Goal: Task Accomplishment & Management: Manage account settings

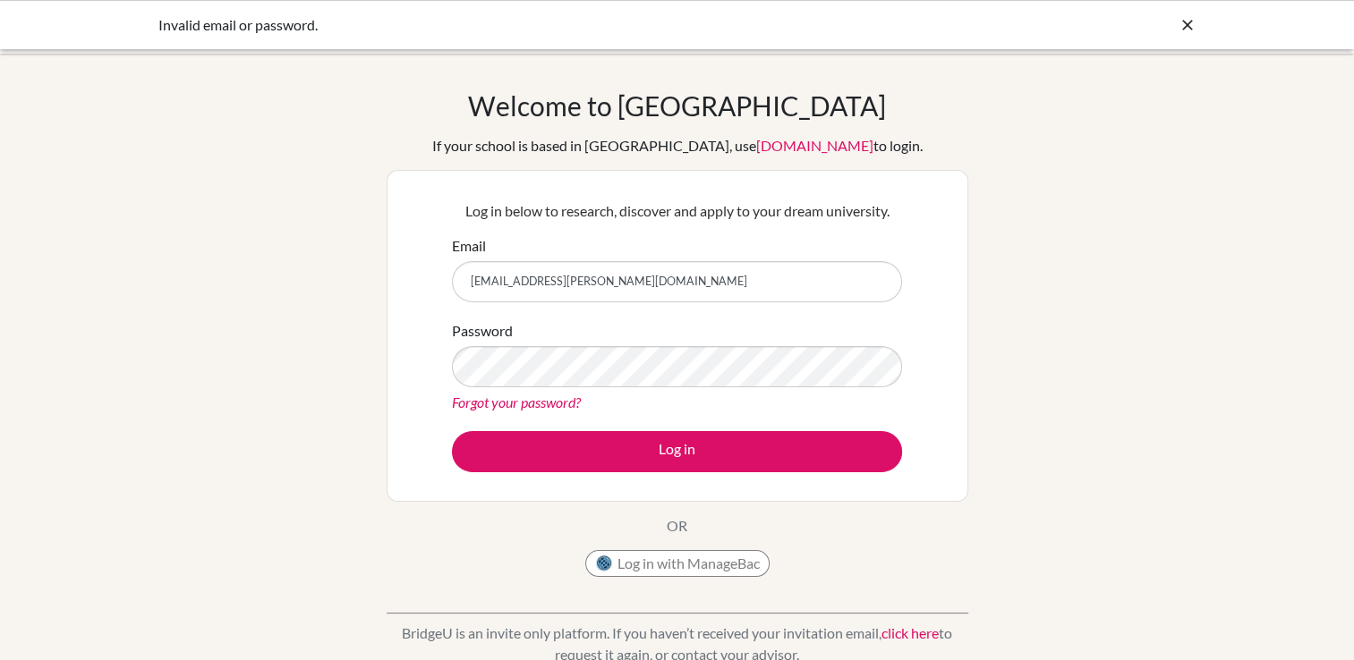
click at [320, 374] on div "Welcome to BridgeU If your school is based in China, use app.bridge-u.com.cn to…" at bounding box center [677, 381] width 1354 height 585
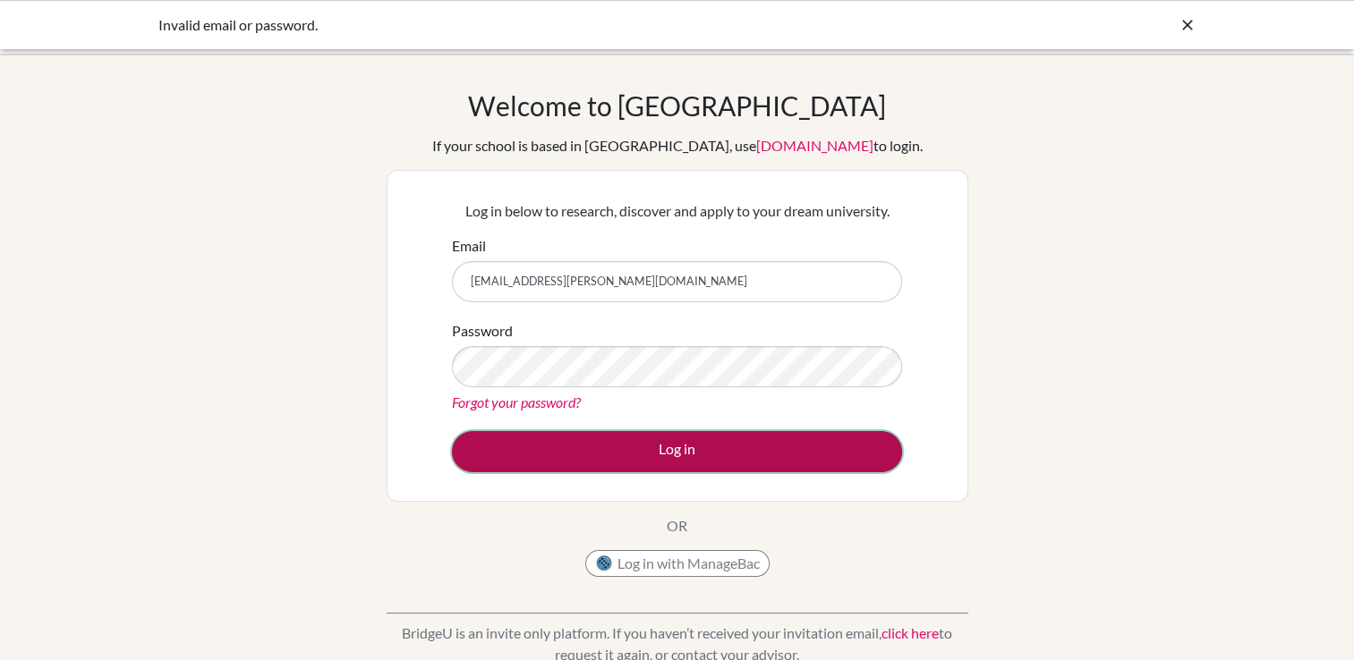
click at [492, 457] on button "Log in" at bounding box center [677, 451] width 450 height 41
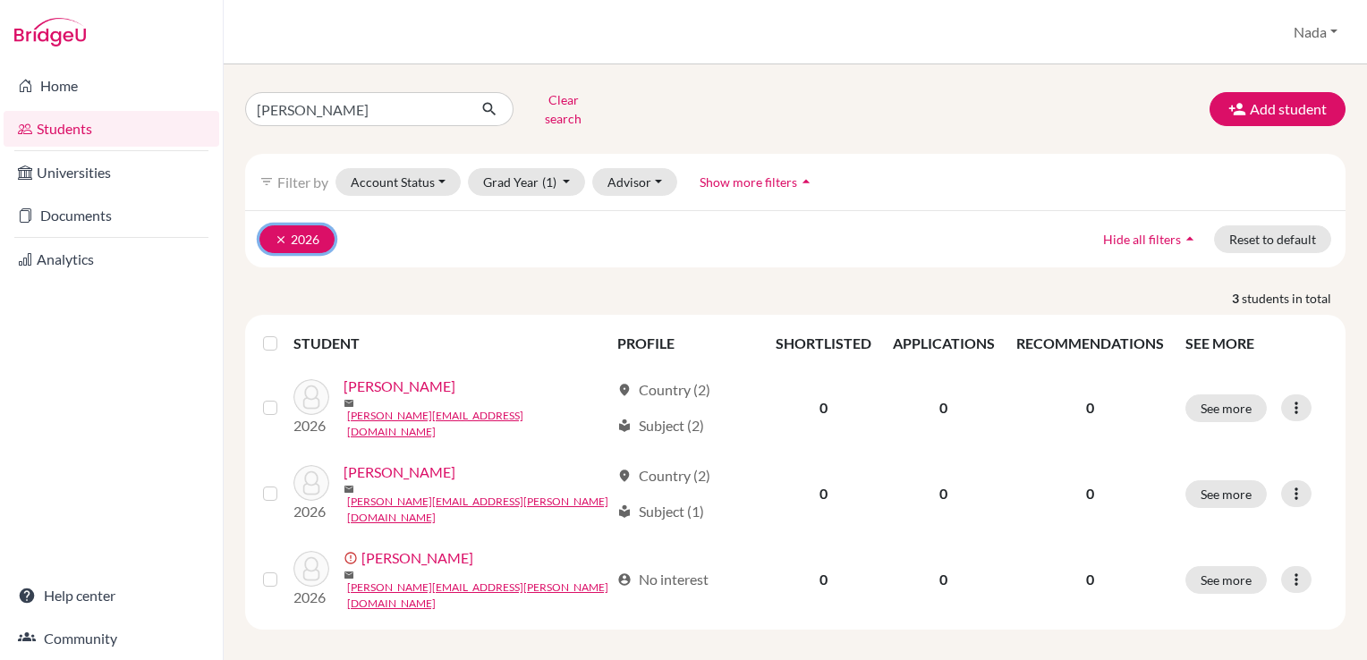
click at [275, 234] on icon "clear" at bounding box center [281, 240] width 13 height 13
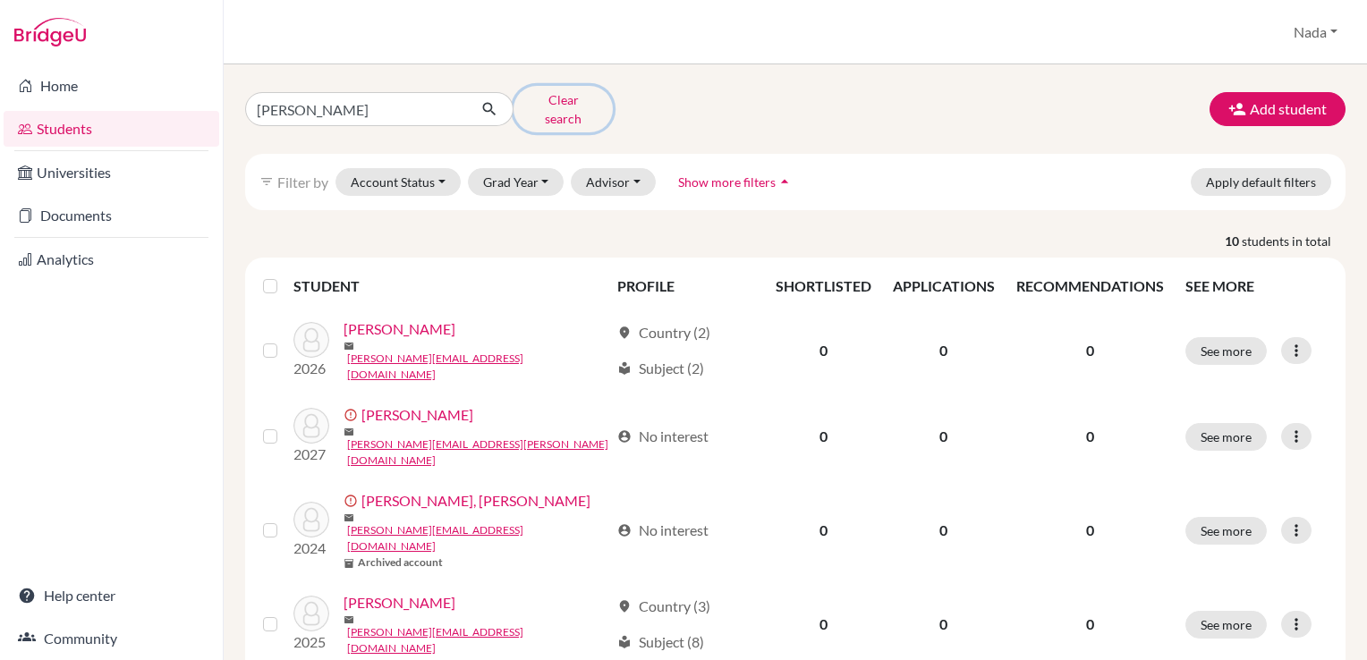
click at [541, 111] on button "Clear search" at bounding box center [563, 109] width 99 height 47
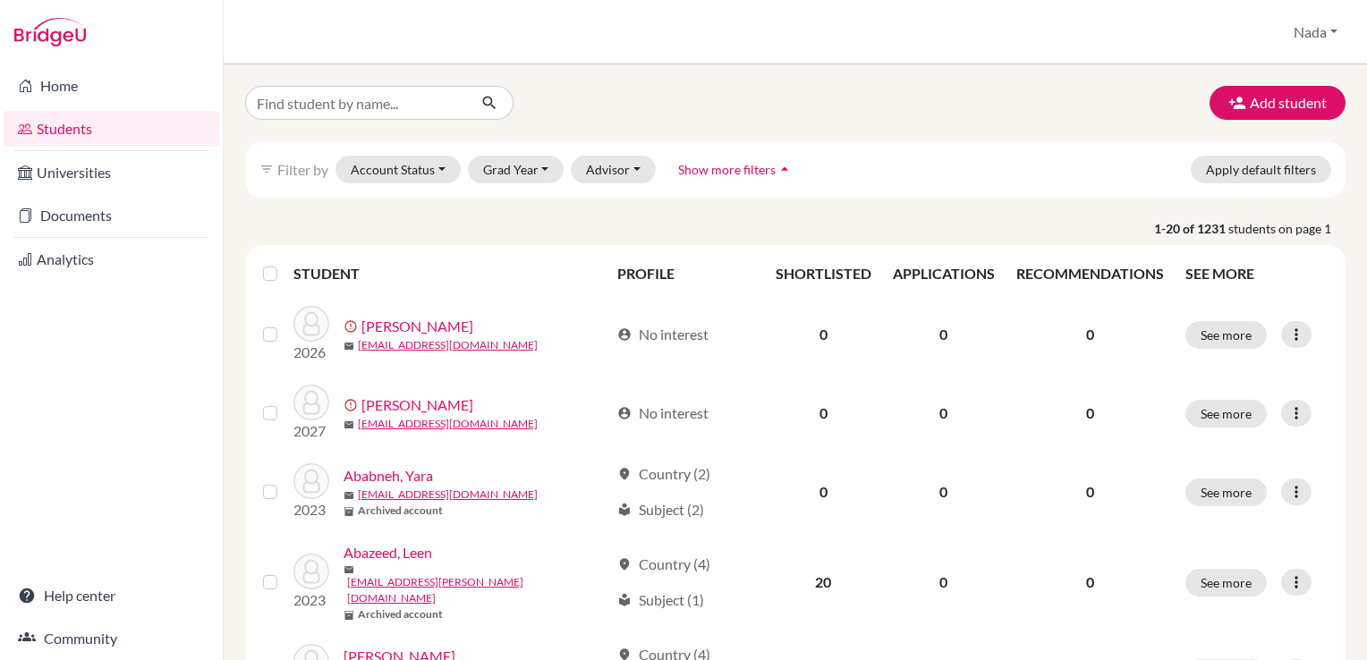
click at [684, 177] on button "Show more filters arrow_drop_up" at bounding box center [736, 170] width 146 height 28
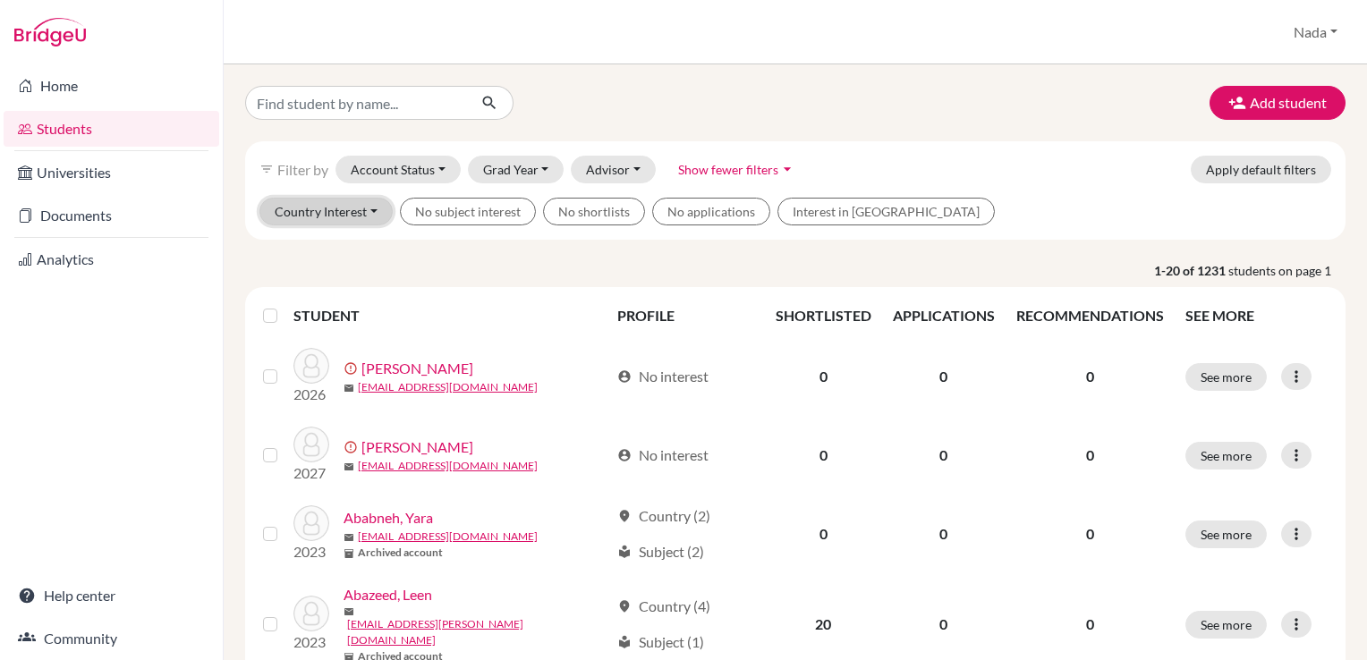
click at [330, 221] on button "Country Interest" at bounding box center [325, 212] width 133 height 28
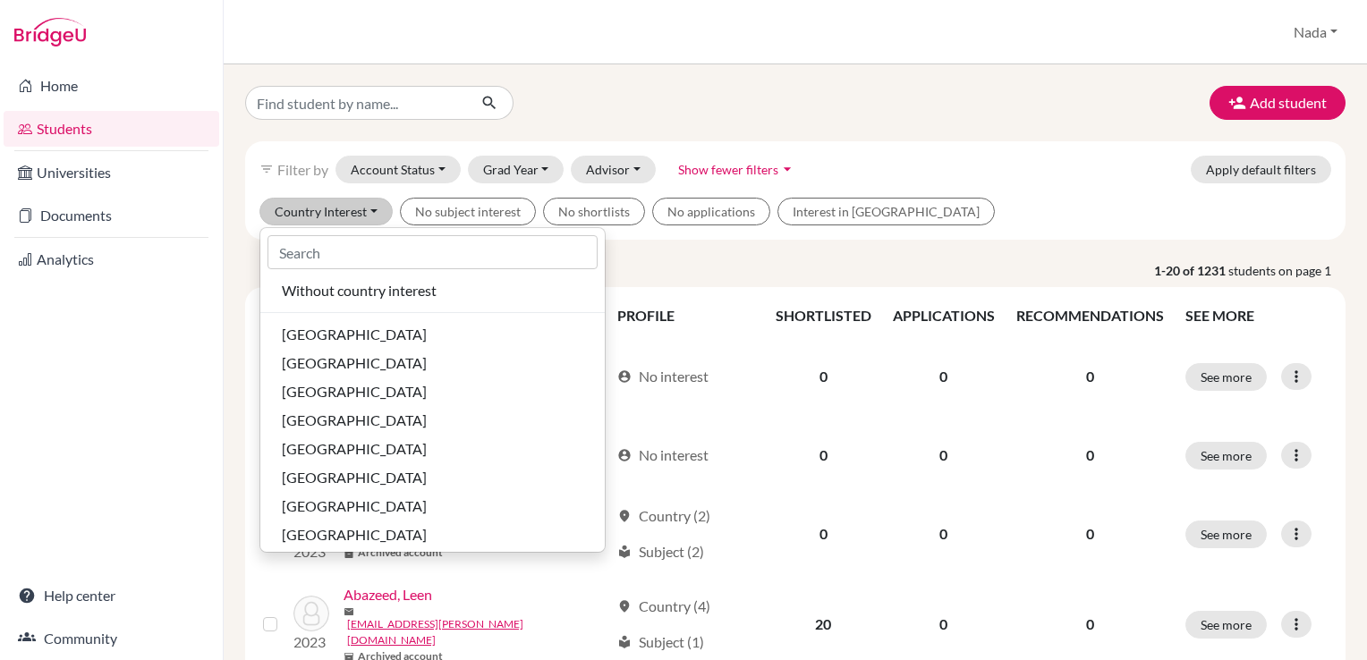
click at [668, 77] on div "Add student filter_list Filter by Account Status Active accounts Archived accou…" at bounding box center [796, 362] width 1144 height 596
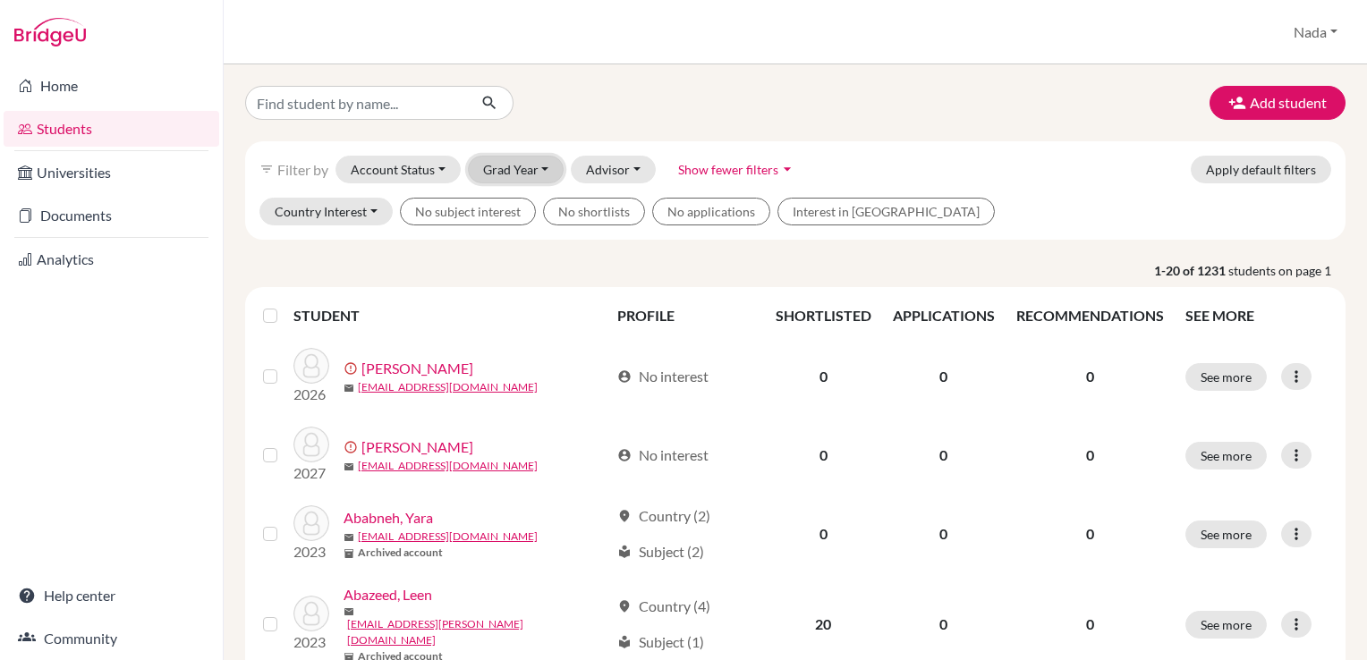
click at [519, 180] on button "Grad Year" at bounding box center [516, 170] width 97 height 28
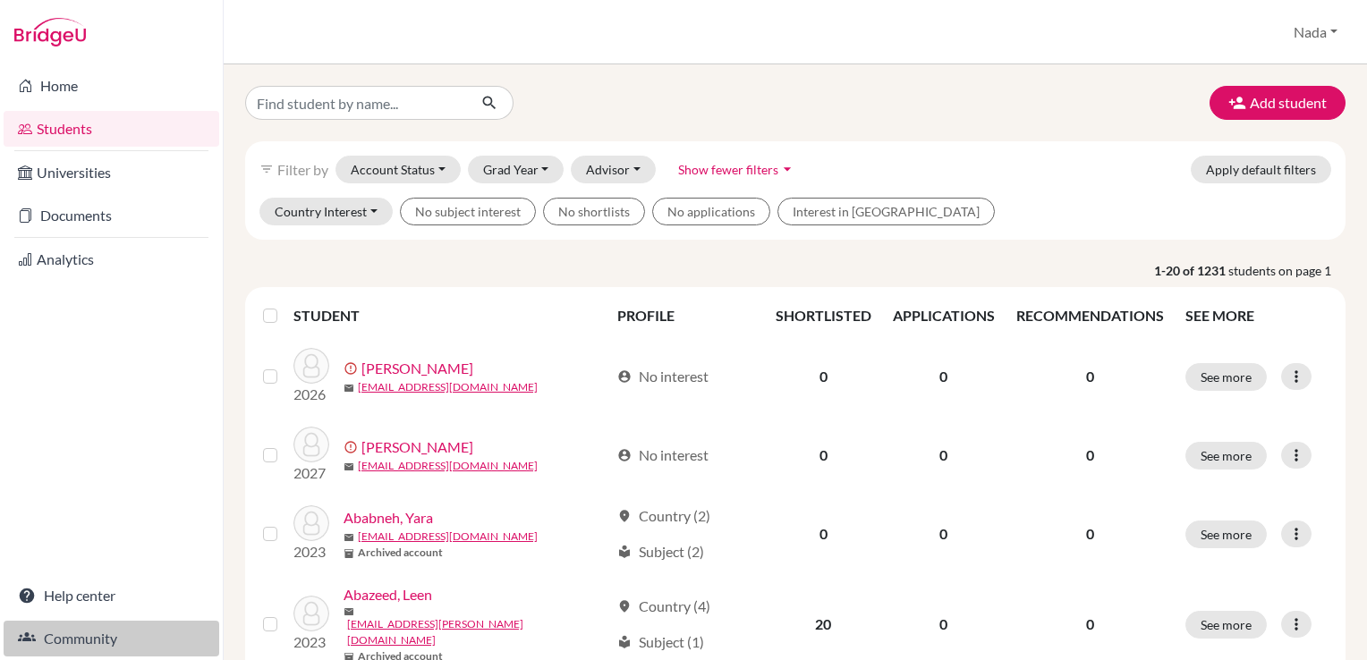
click at [73, 642] on link "Community" at bounding box center [112, 639] width 216 height 36
click at [1292, 29] on button "Nada" at bounding box center [1316, 32] width 60 height 34
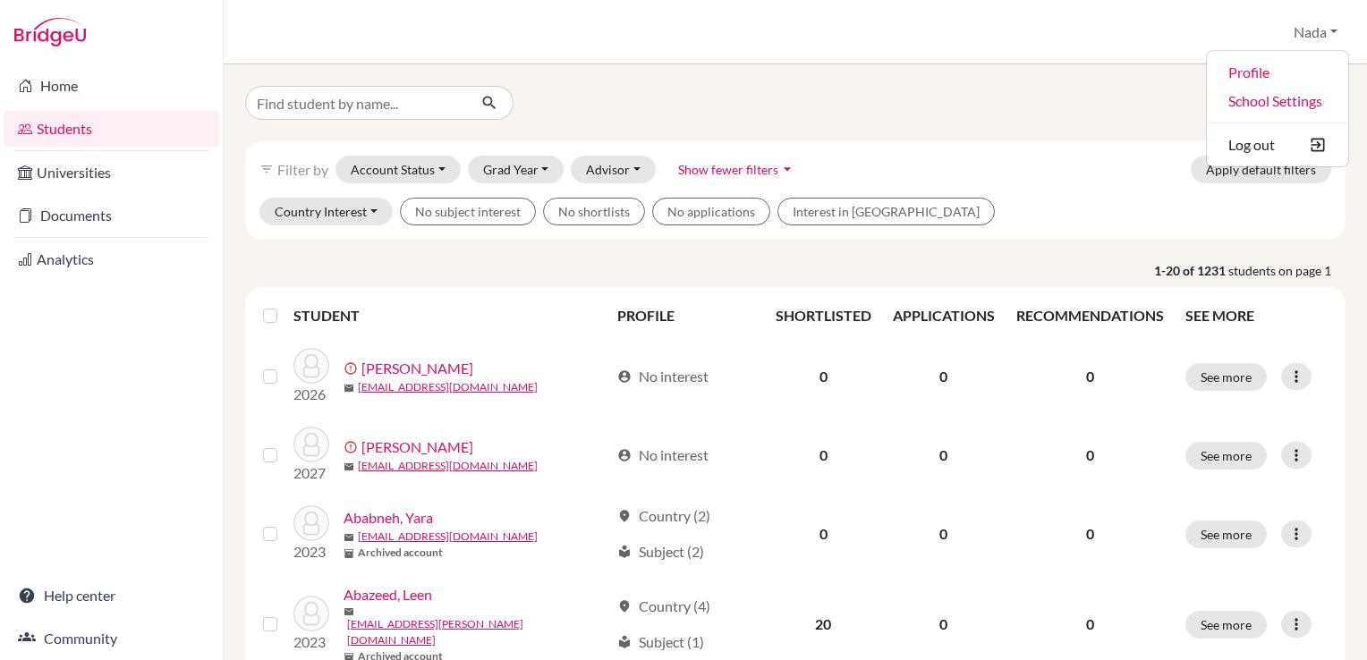
drag, startPoint x: 1181, startPoint y: 19, endPoint x: 1199, endPoint y: 34, distance: 23.5
click at [1181, 19] on div "Students overview Nada Profile School Settings Log out" at bounding box center [796, 32] width 1144 height 64
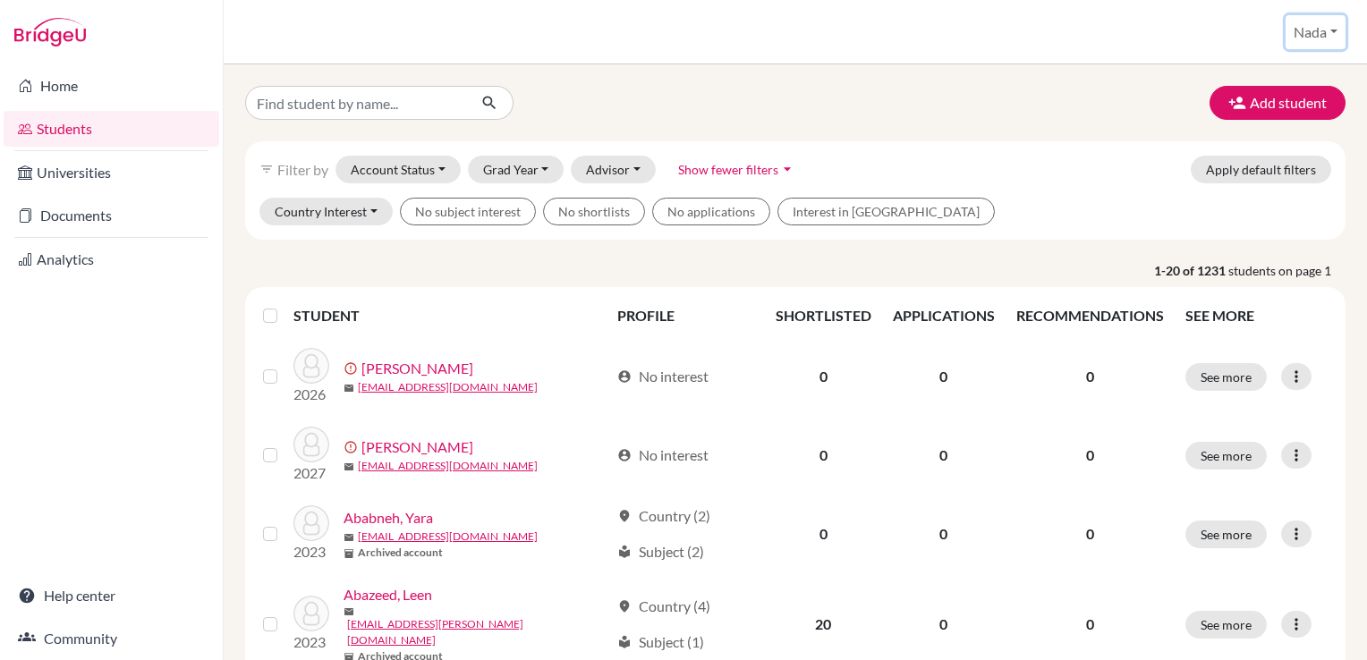
click at [1323, 34] on button "Nada" at bounding box center [1316, 32] width 60 height 34
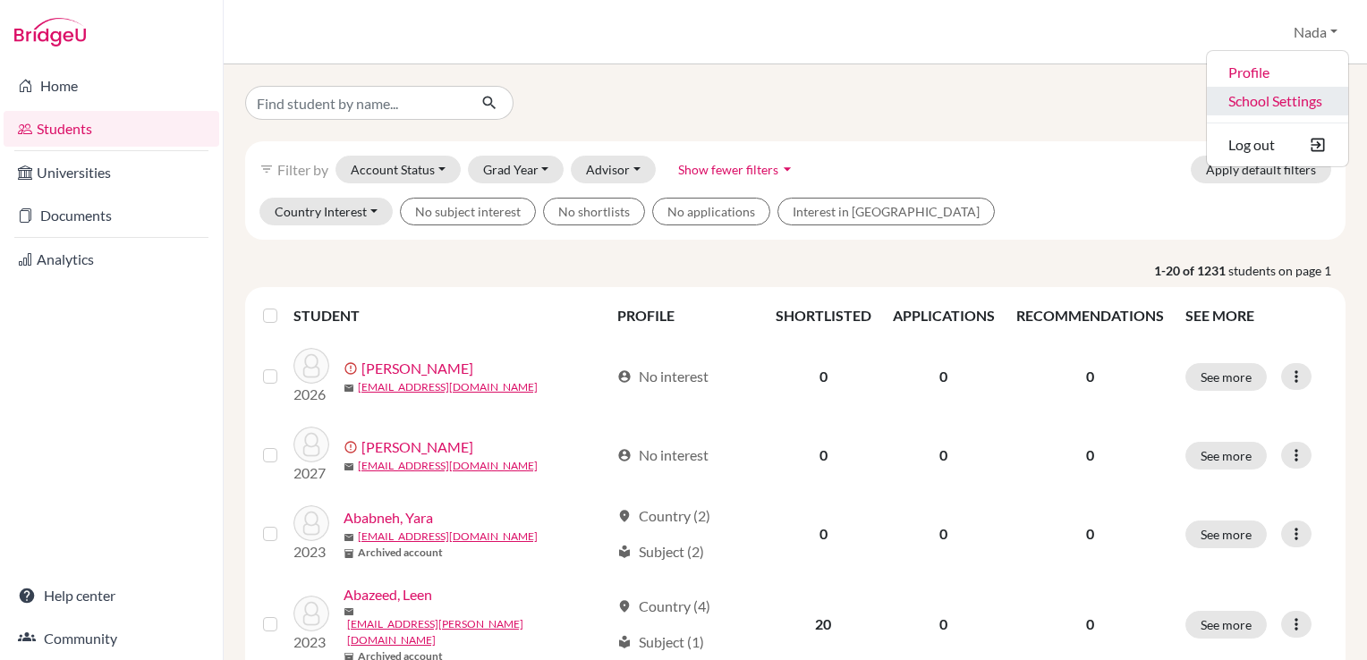
click at [1283, 110] on link "School Settings" at bounding box center [1277, 101] width 141 height 29
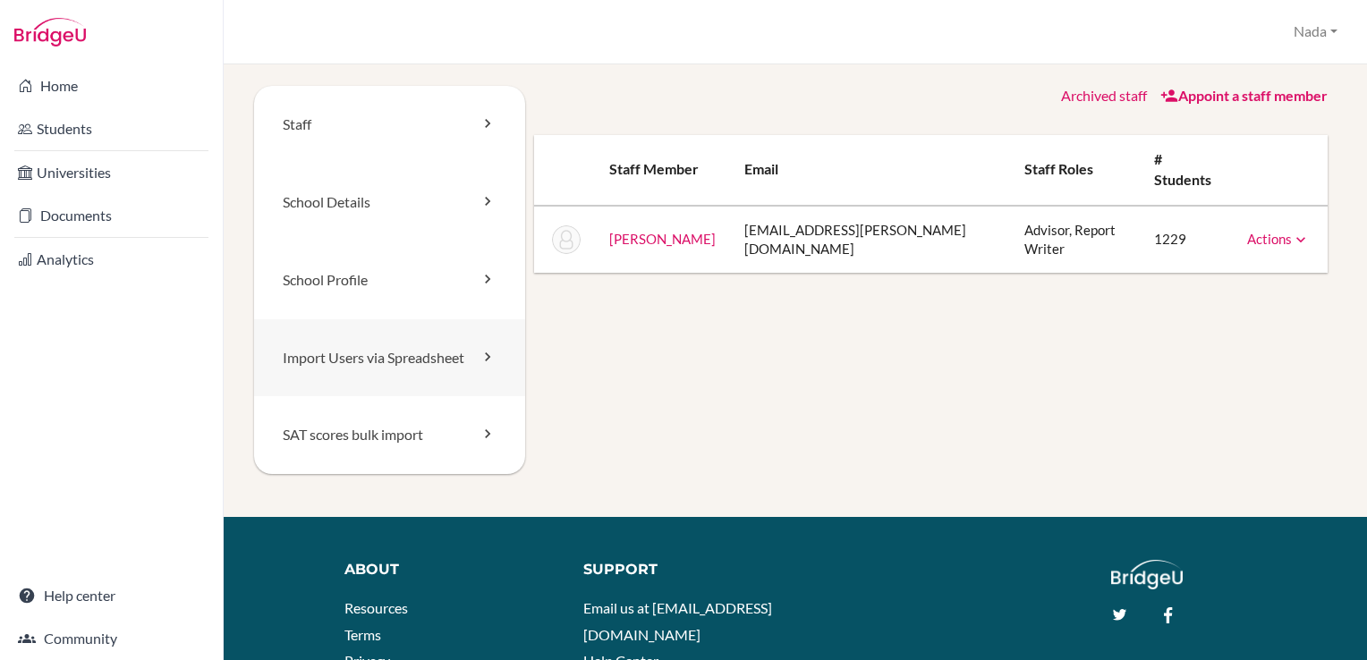
click at [419, 367] on link "Import Users via Spreadsheet" at bounding box center [389, 358] width 271 height 78
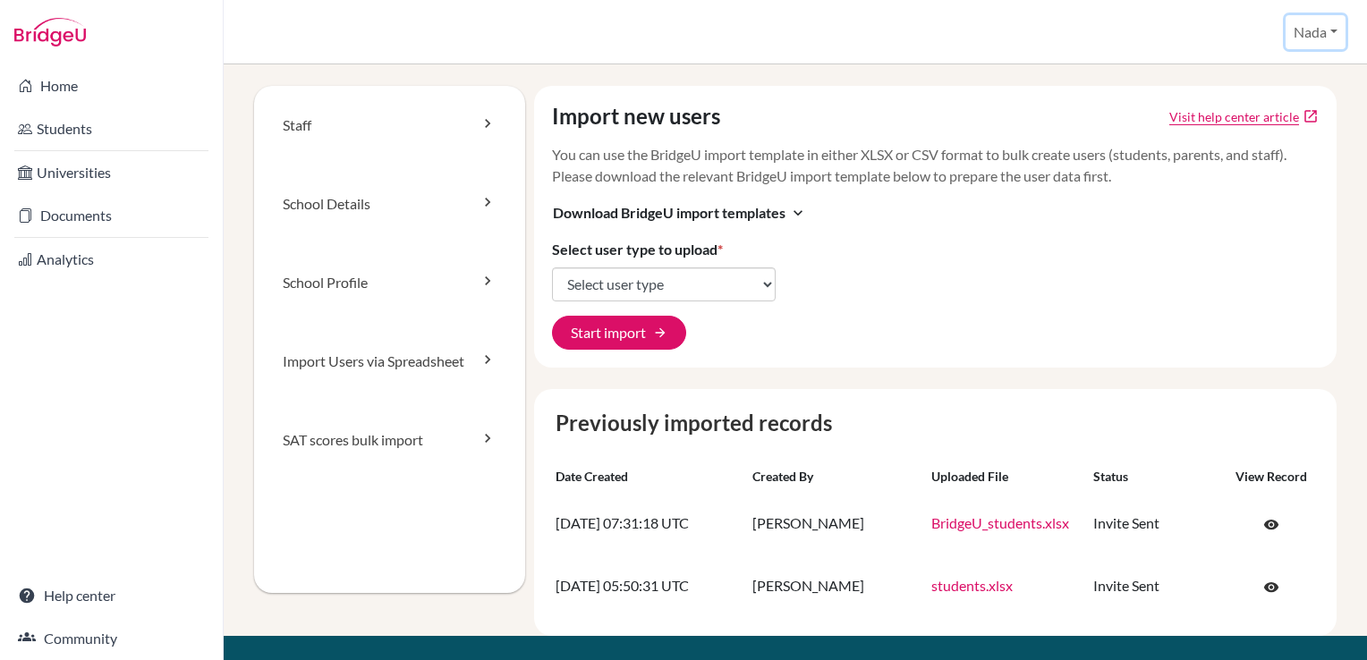
click at [1322, 38] on button "Nada" at bounding box center [1316, 32] width 60 height 34
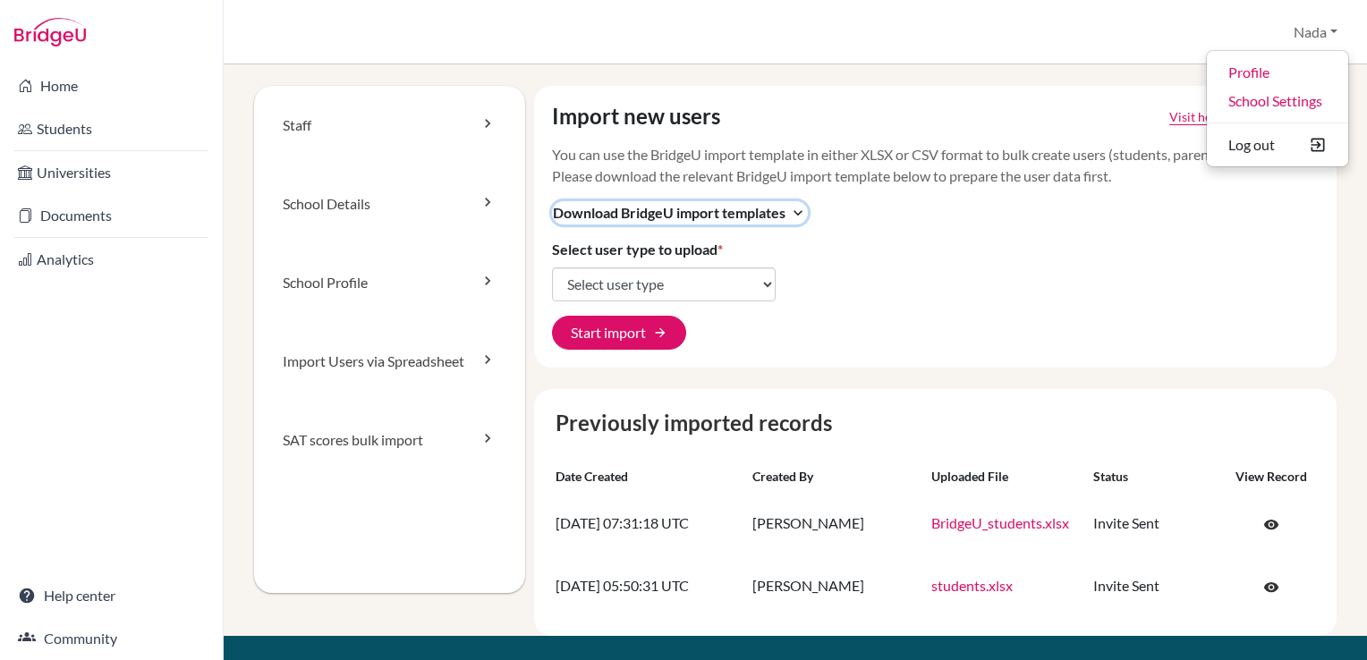
click at [791, 211] on icon "expand_more" at bounding box center [798, 213] width 18 height 18
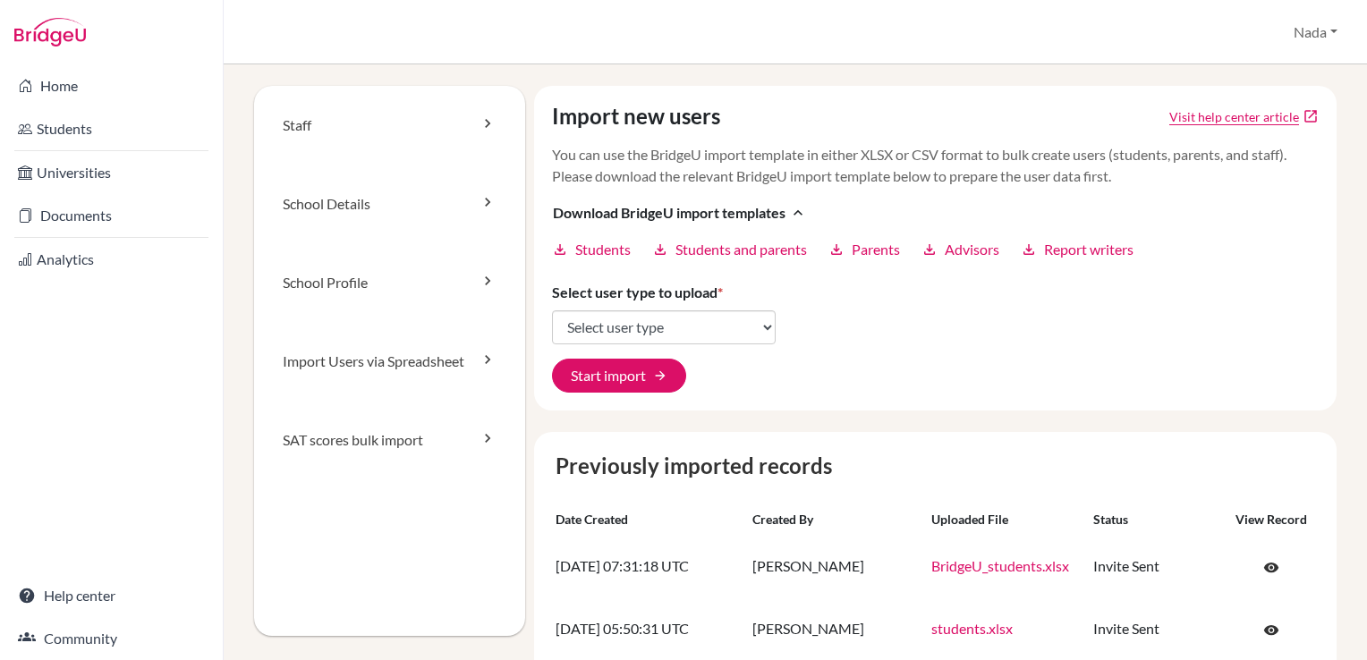
click at [693, 345] on div "Import new users Visit help center article open_in_new You can use the BridgeU …" at bounding box center [936, 248] width 804 height 325
click at [697, 336] on select "Select user type Students Students and parents Parents Advisors Report writers" at bounding box center [664, 327] width 224 height 34
click at [724, 334] on select "Select user type Students Students and parents Parents Advisors Report writers" at bounding box center [664, 327] width 224 height 34
click at [581, 251] on span "Students" at bounding box center [602, 249] width 55 height 21
click at [559, 251] on icon "download" at bounding box center [560, 250] width 16 height 16
